Goal: Navigation & Orientation: Find specific page/section

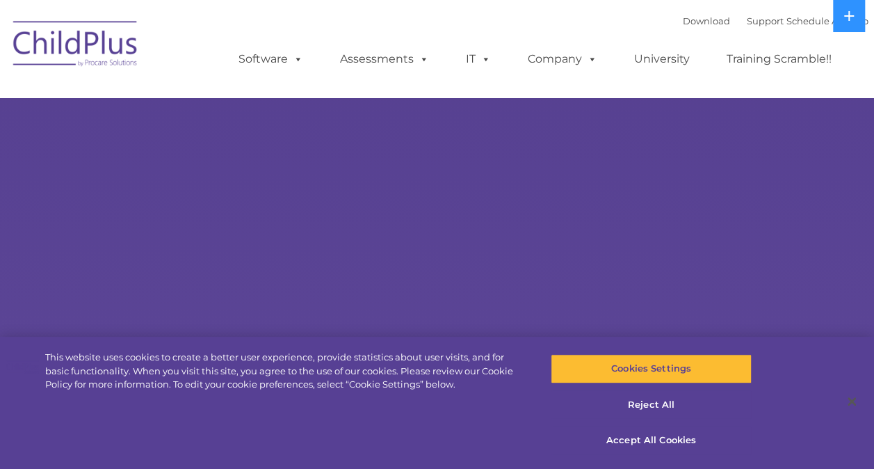
select select "MEDIUM"
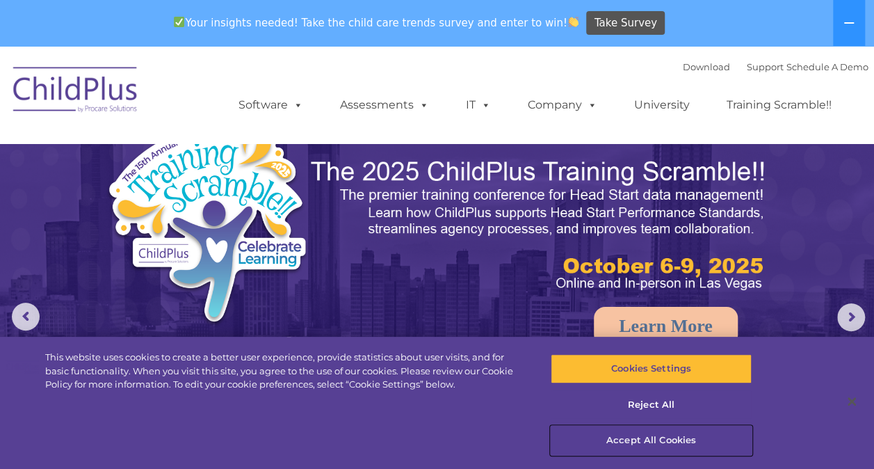
click at [663, 441] on button "Accept All Cookies" at bounding box center [651, 439] width 201 height 29
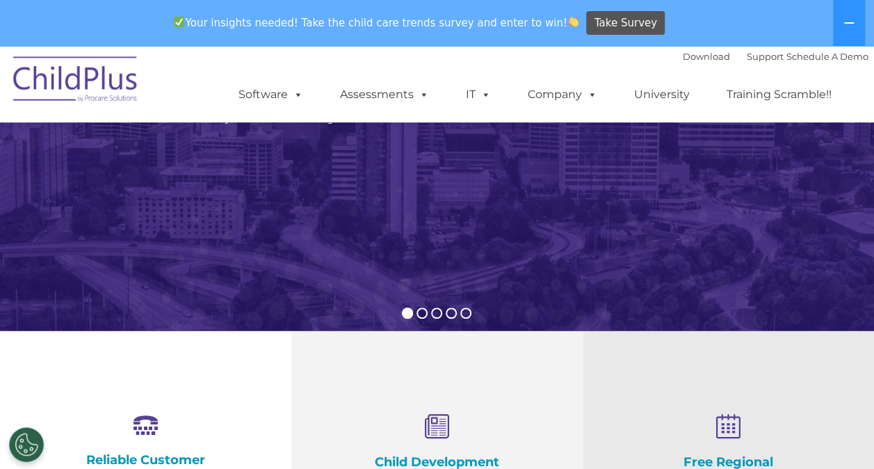
scroll to position [252, 0]
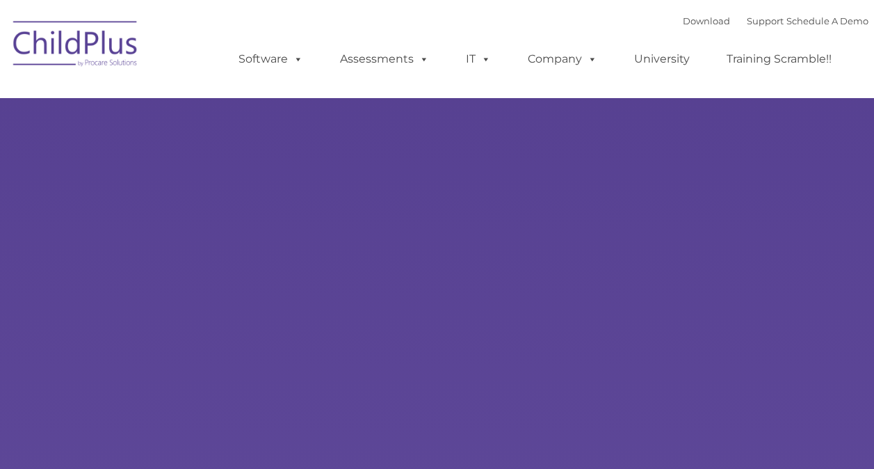
type input ""
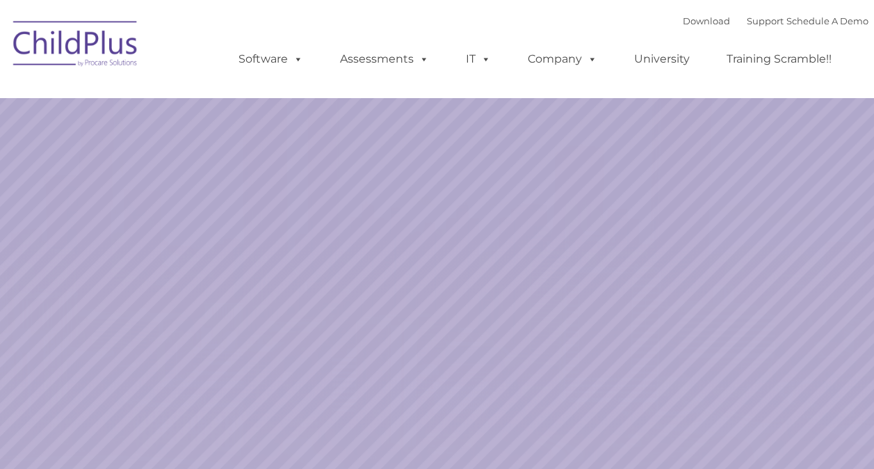
select select "MEDIUM"
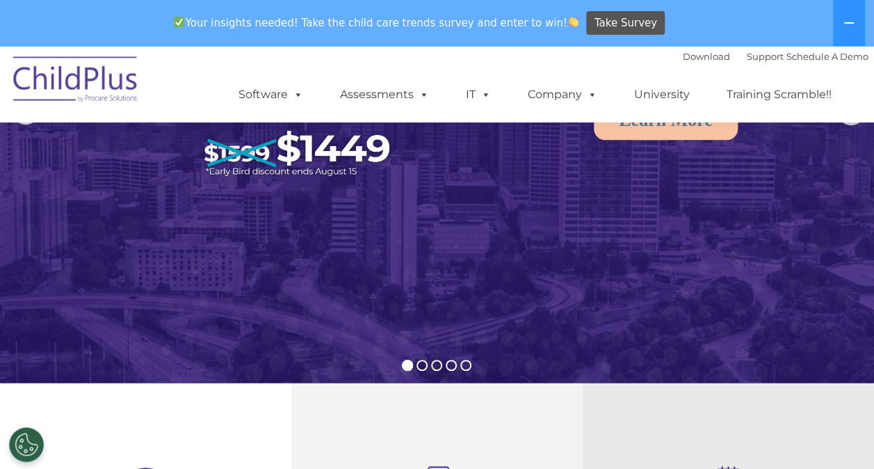
scroll to position [199, 0]
